Goal: Find specific page/section: Find specific page/section

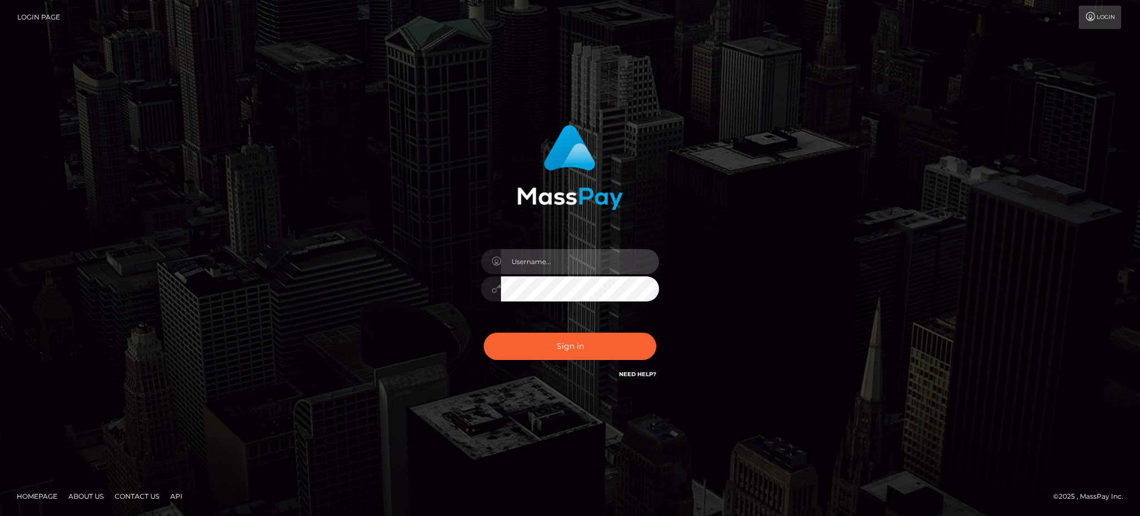
click at [554, 271] on input "text" at bounding box center [580, 261] width 158 height 25
type input "Gaizelle"
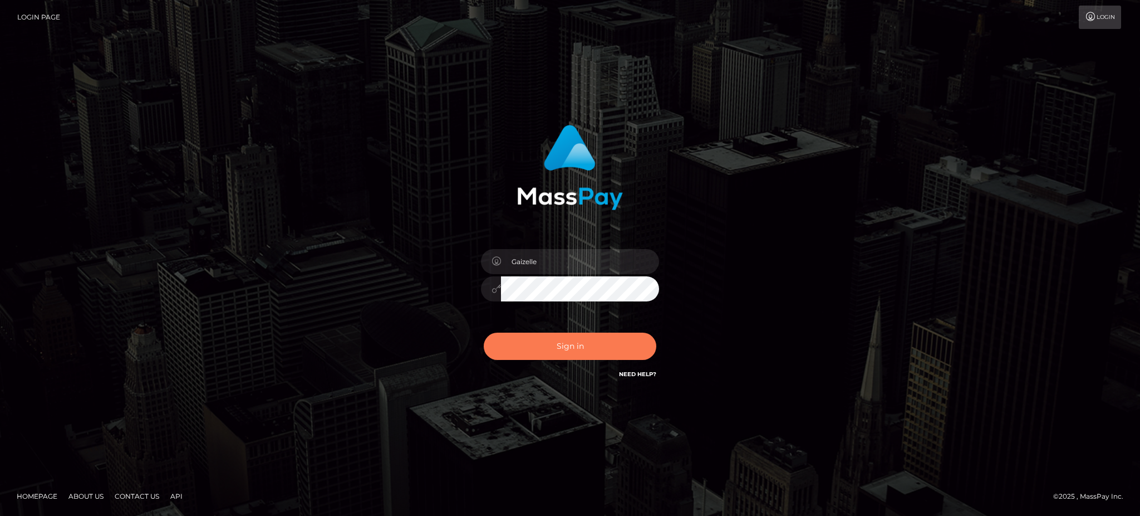
drag, startPoint x: 611, startPoint y: 346, endPoint x: 364, endPoint y: 332, distance: 247.0
click at [380, 351] on div "Gaizelle Sign in" at bounding box center [570, 257] width 635 height 283
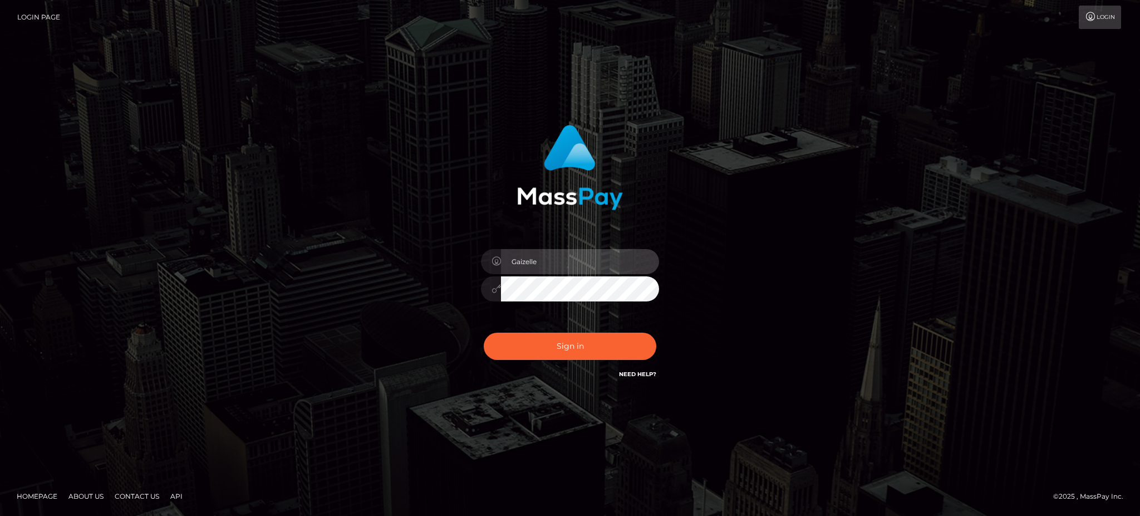
click at [586, 267] on input "Gaizelle" at bounding box center [580, 261] width 158 height 25
click at [745, 268] on div "Gaizelle Sign in" at bounding box center [570, 257] width 635 height 283
type input "Gaizelle"
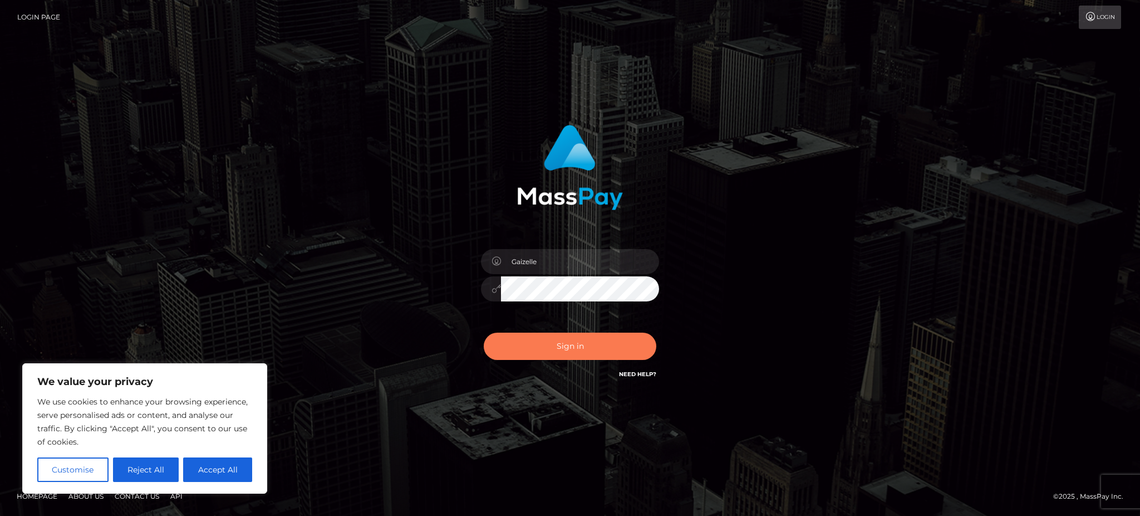
click at [568, 344] on button "Sign in" at bounding box center [570, 345] width 173 height 27
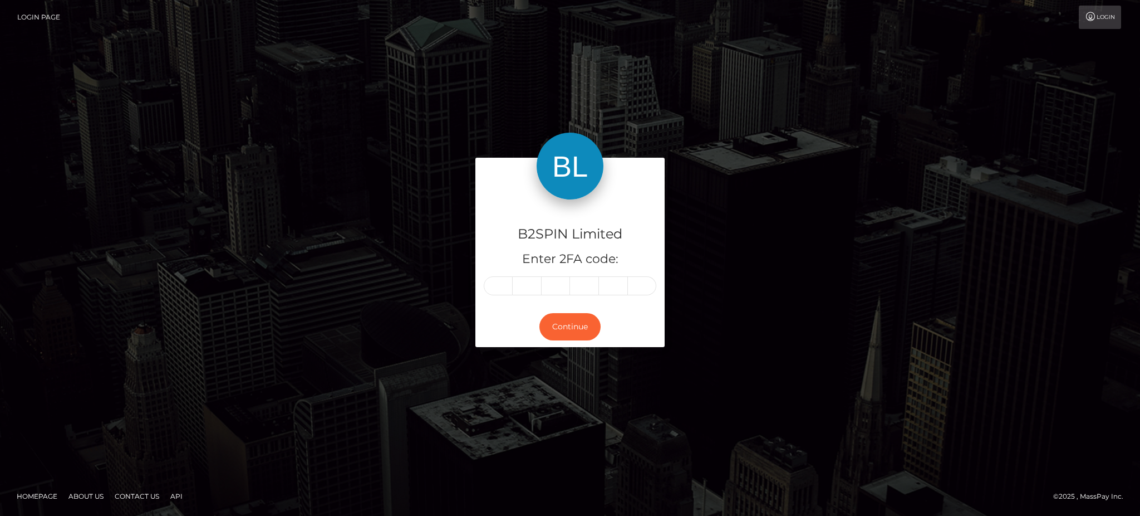
click at [452, 195] on div "B2SPIN Limited Enter 2FA code: Continue" at bounding box center [570, 258] width 635 height 200
click at [804, 404] on div "B2SPIN Limited Enter 2FA code: Continue" at bounding box center [570, 257] width 1140 height 367
click at [492, 291] on input "text" at bounding box center [498, 285] width 29 height 19
click at [502, 282] on input "text" at bounding box center [498, 285] width 29 height 19
type input "0"
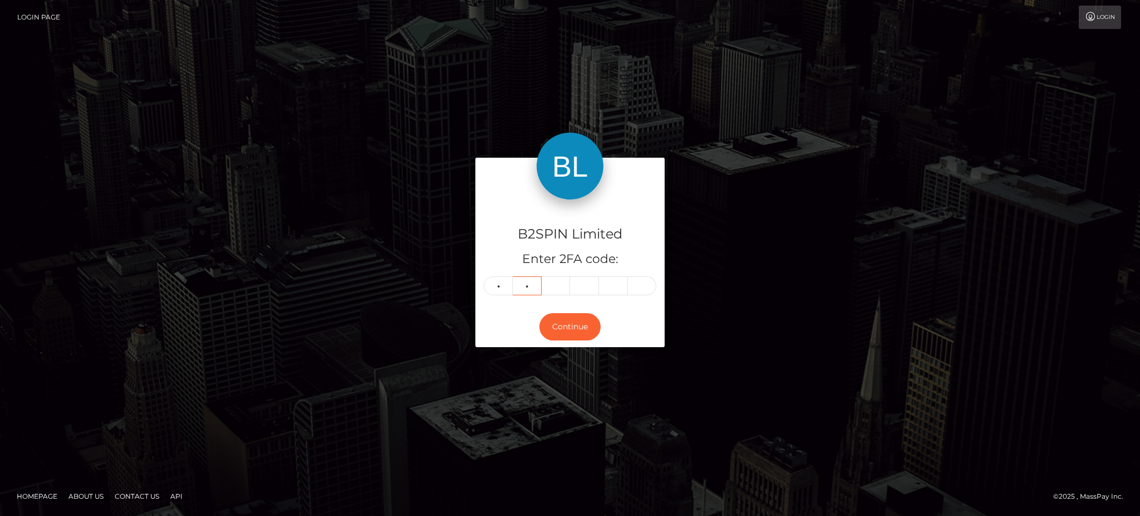
type input "5"
type input "8"
type input "5"
type input "2"
type input "3"
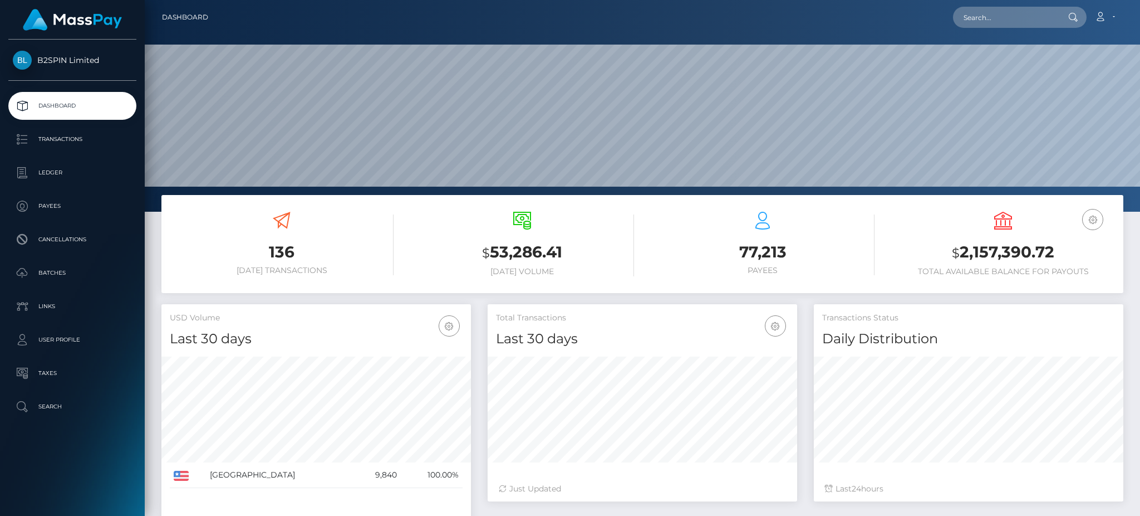
scroll to position [198, 309]
click at [973, 8] on input "text" at bounding box center [1005, 17] width 105 height 21
paste input "7eaef2d2-8b4d-470c-b54c-cfe877ad9515"
type input "7eaef2d2-8b4d-470c-b54c-cfe877ad9515"
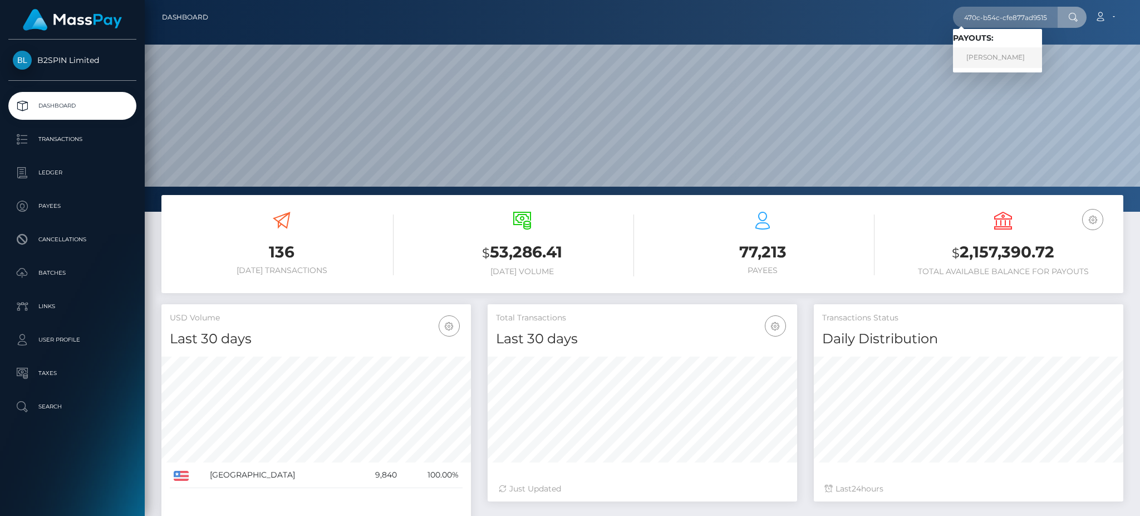
scroll to position [0, 0]
click at [1042, 51] on link "DEANNA MICHELLE DENNIS" at bounding box center [997, 57] width 89 height 21
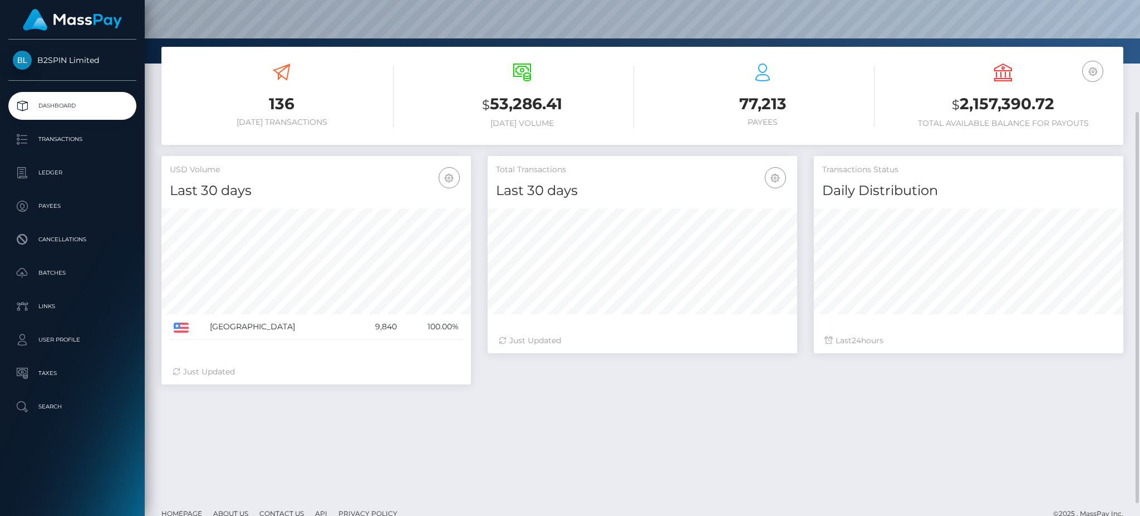
scroll to position [165, 0]
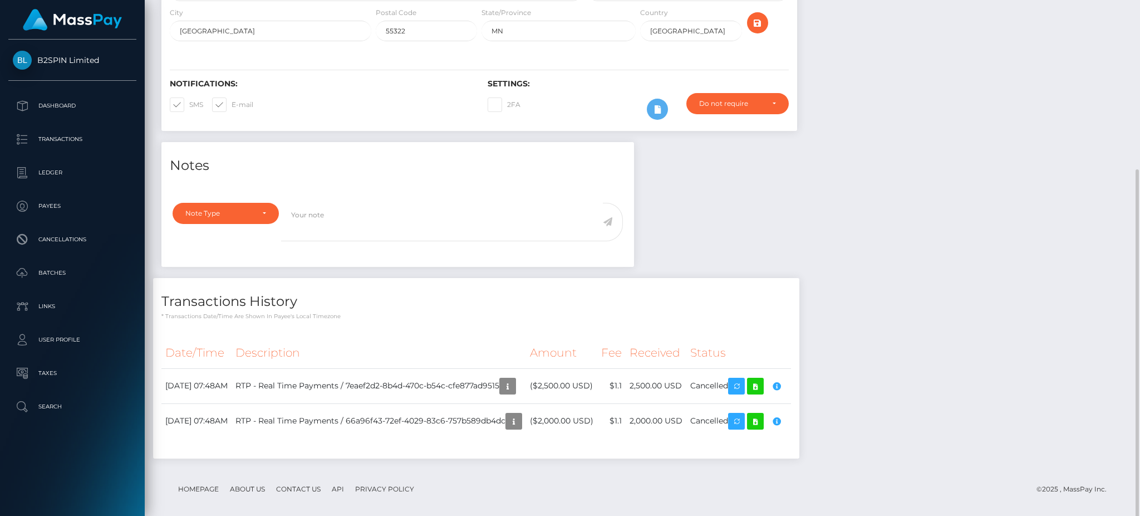
scroll to position [232, 0]
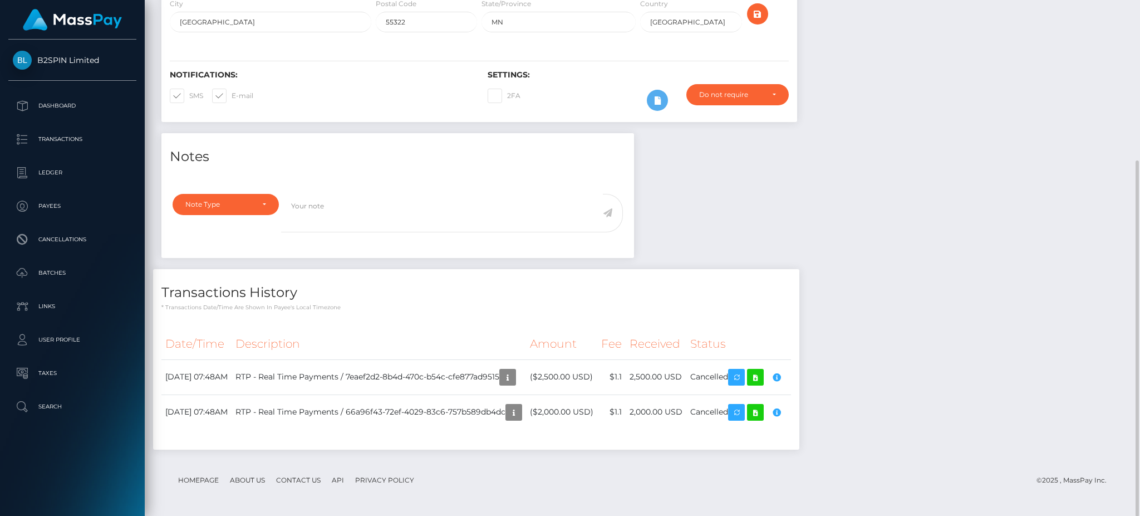
click at [1029, 158] on div "Notes Note Type Compliance Clear Compliance General Note Type" at bounding box center [642, 296] width 979 height 327
click at [1075, 150] on div "Notes Note Type Compliance Clear Compliance General Note Type" at bounding box center [642, 296] width 979 height 327
